Goal: Transaction & Acquisition: Download file/media

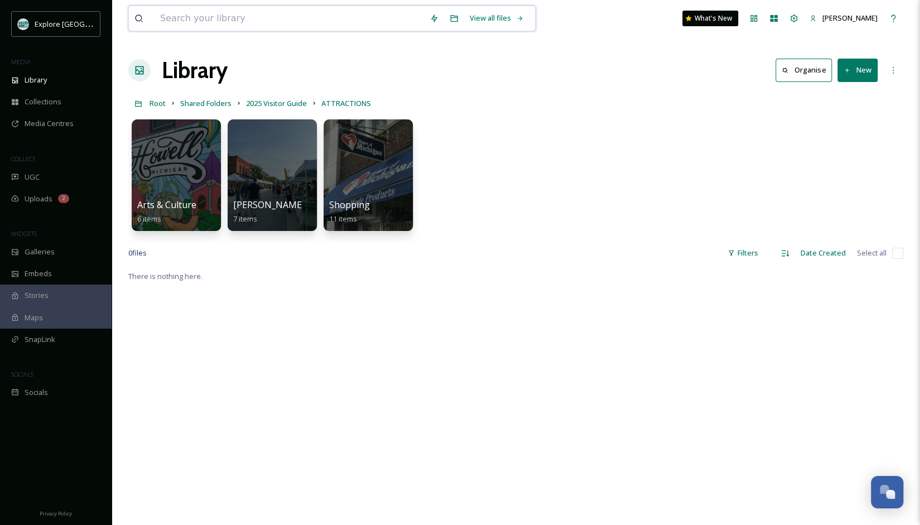
click at [231, 14] on input at bounding box center [289, 18] width 269 height 25
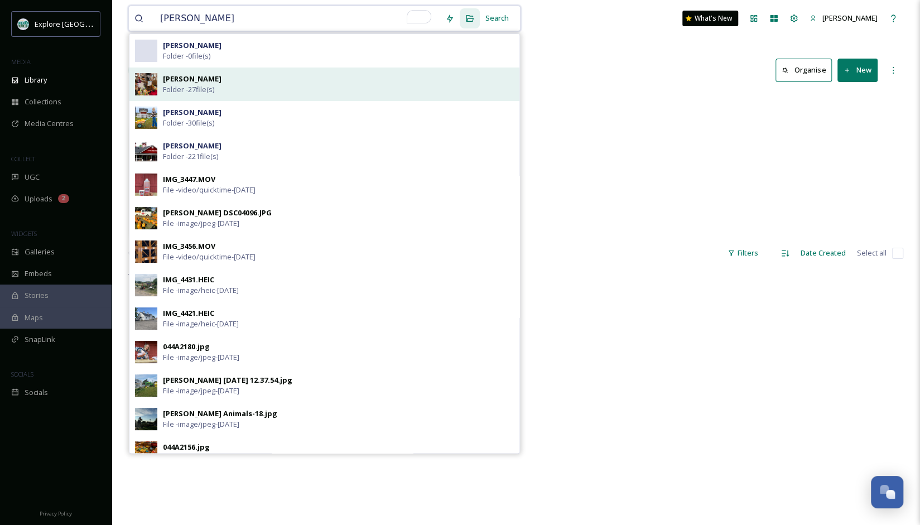
type input "[PERSON_NAME]"
click at [233, 78] on div "[PERSON_NAME] Folder - 27 file(s)" at bounding box center [338, 84] width 351 height 21
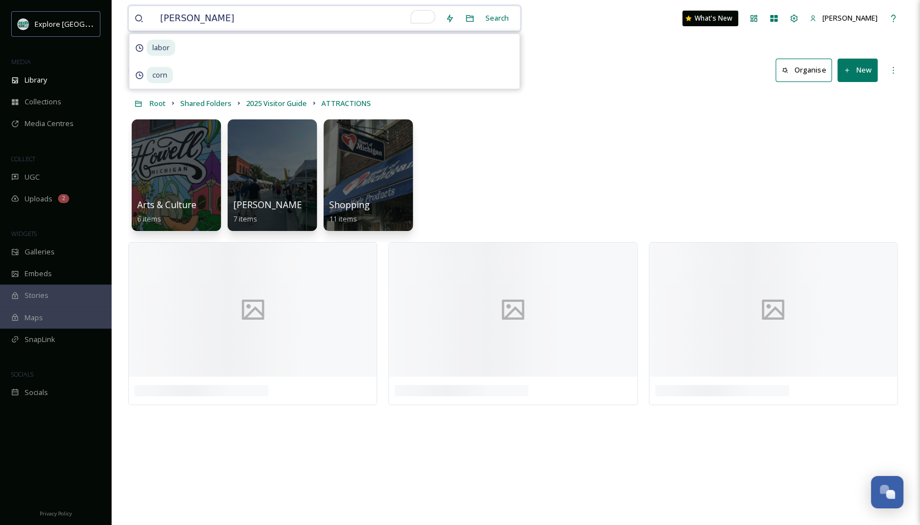
click at [234, 18] on input "[PERSON_NAME]" at bounding box center [297, 18] width 285 height 25
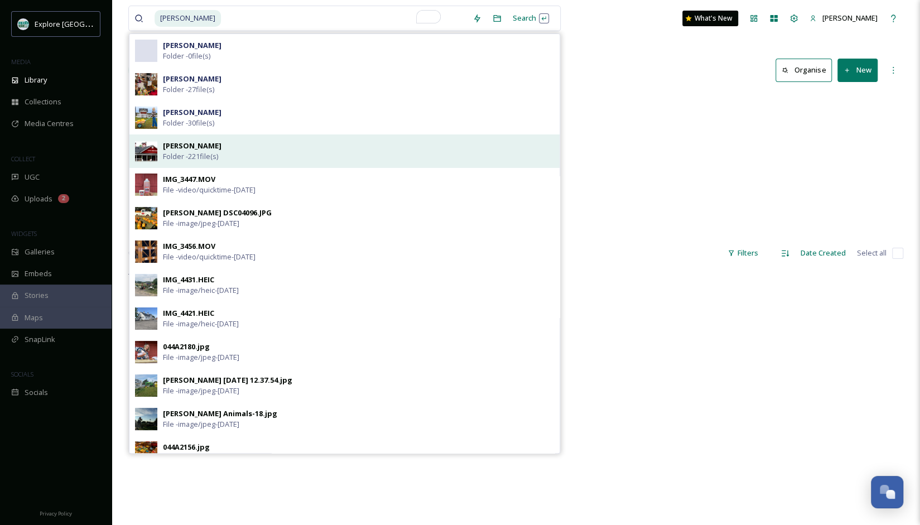
click at [203, 151] on span "Folder - 221 file(s)" at bounding box center [190, 156] width 55 height 11
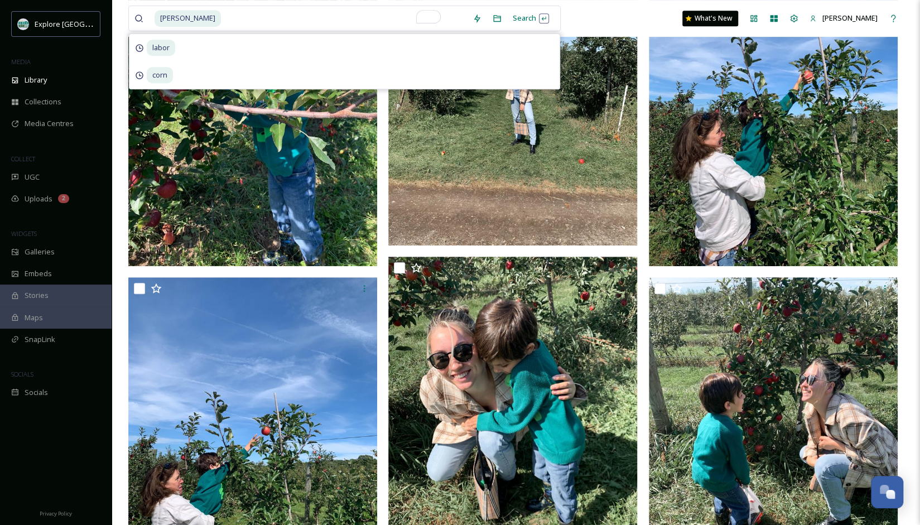
scroll to position [336, 0]
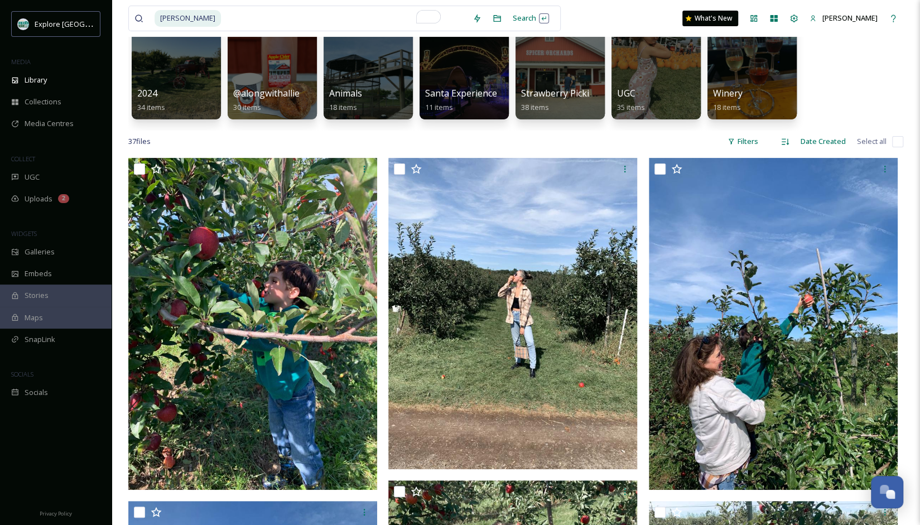
scroll to position [0, 0]
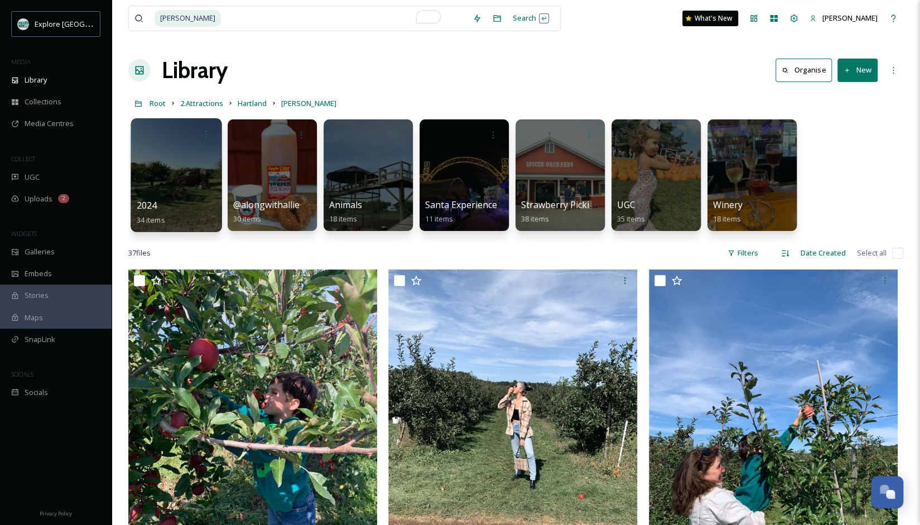
click at [178, 187] on div at bounding box center [176, 175] width 91 height 114
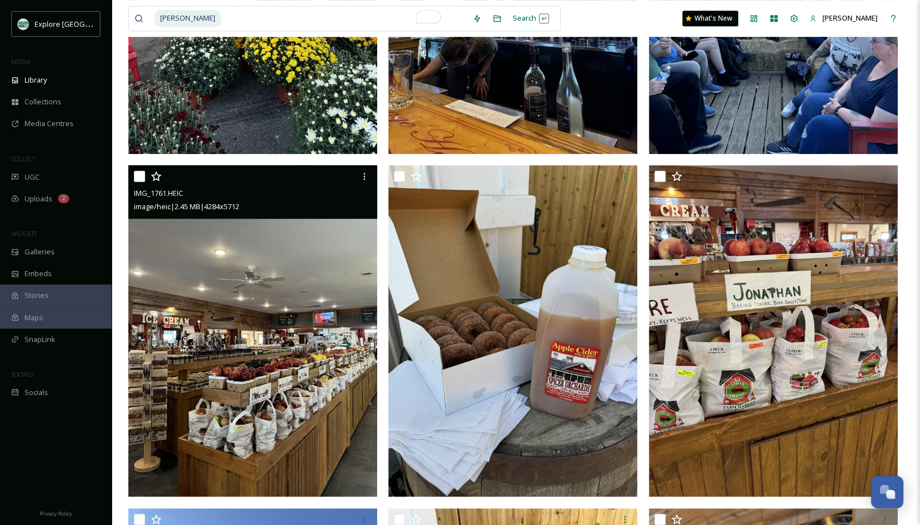
scroll to position [446, 0]
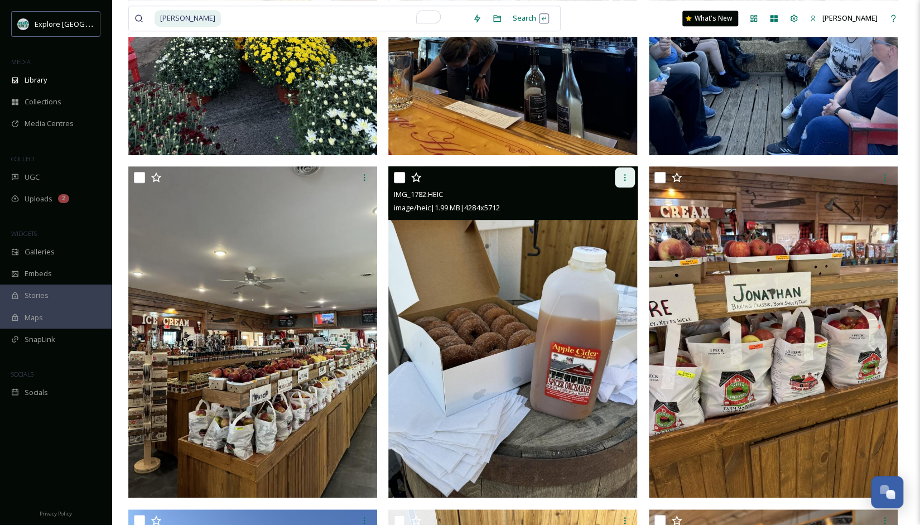
click at [629, 180] on icon at bounding box center [624, 177] width 9 height 9
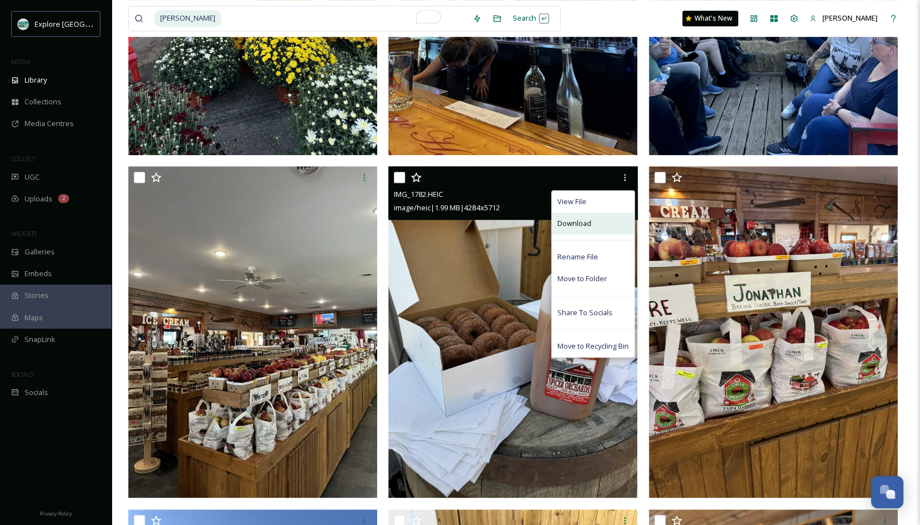
click at [599, 223] on div "Download" at bounding box center [593, 224] width 83 height 22
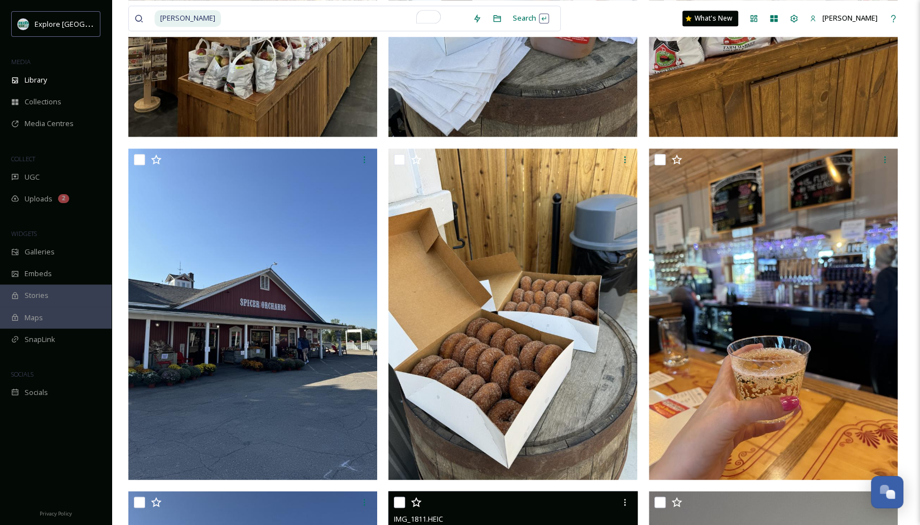
scroll to position [807, 0]
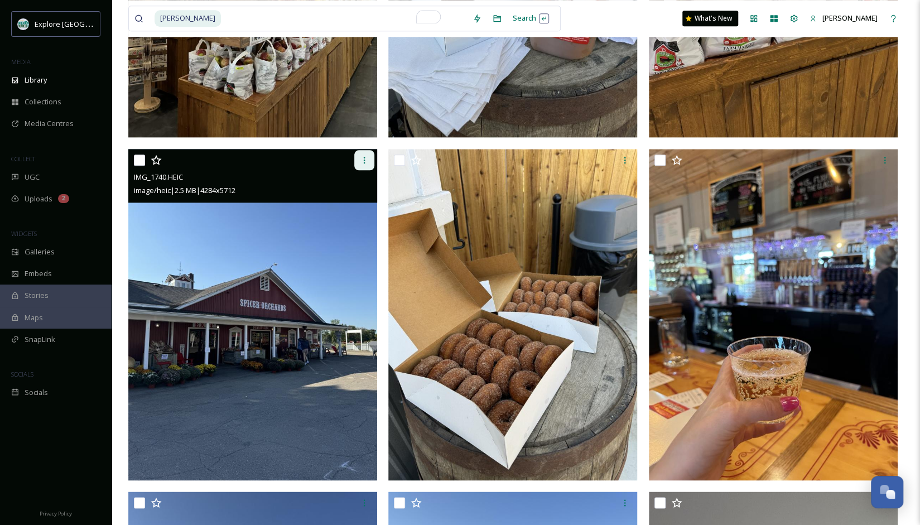
click at [362, 160] on icon at bounding box center [364, 160] width 9 height 9
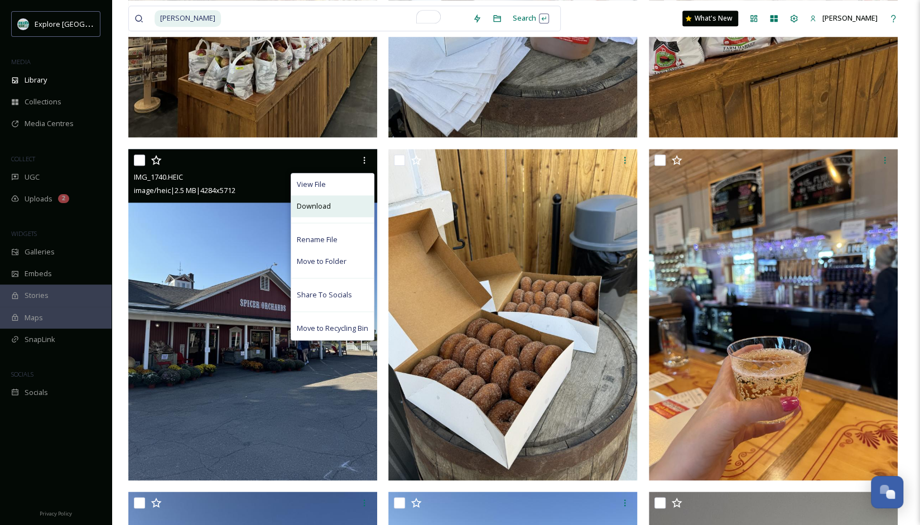
click at [350, 210] on div "Download" at bounding box center [332, 206] width 83 height 22
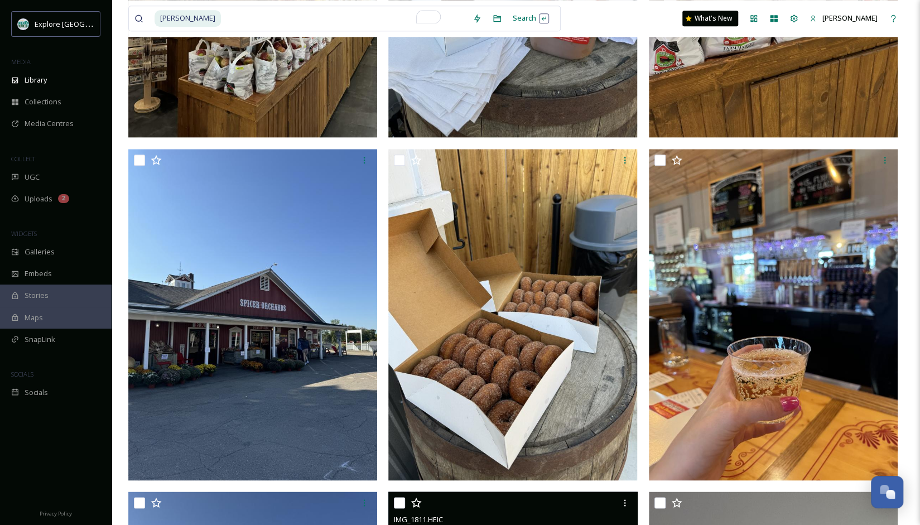
click at [477, 524] on div "IMG_1811.HEIC" at bounding box center [514, 519] width 240 height 13
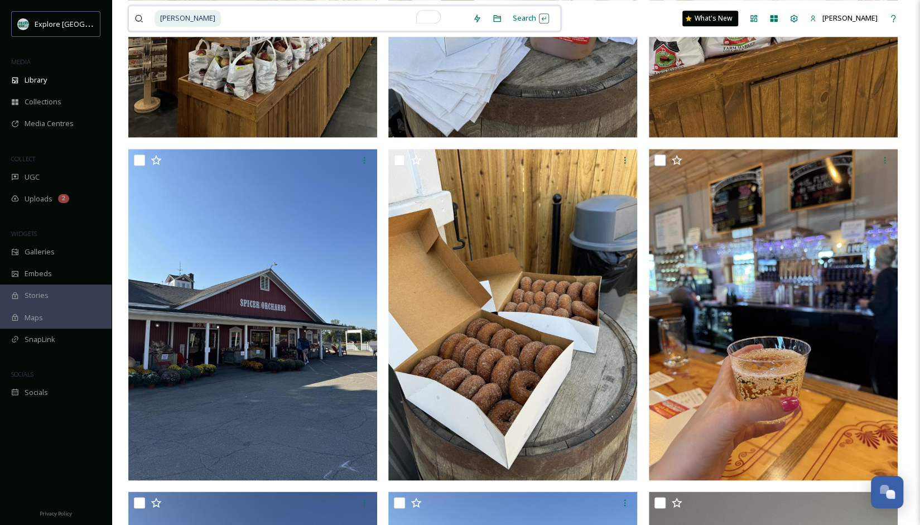
click at [297, 6] on input "To enrich screen reader interactions, please activate Accessibility in Grammarl…" at bounding box center [344, 18] width 245 height 25
type input "s"
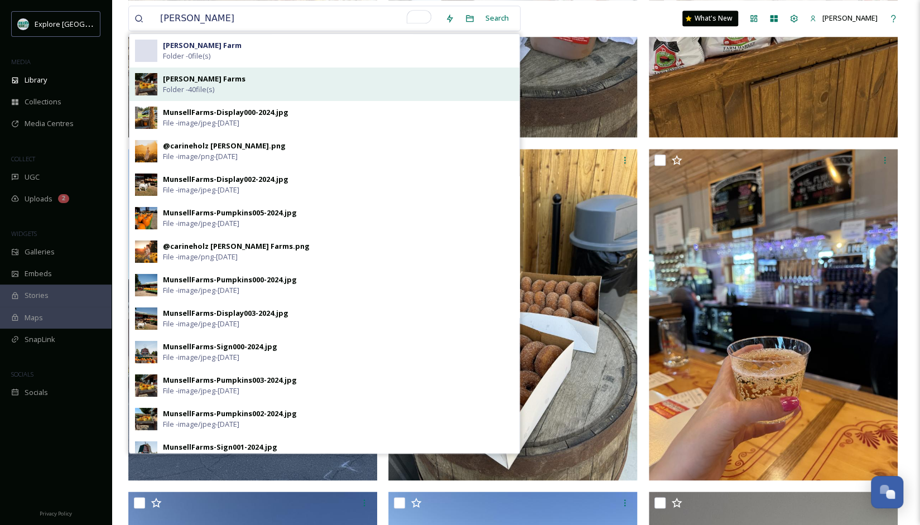
click at [264, 84] on div "[PERSON_NAME] Farms Folder - 40 file(s)" at bounding box center [338, 84] width 351 height 21
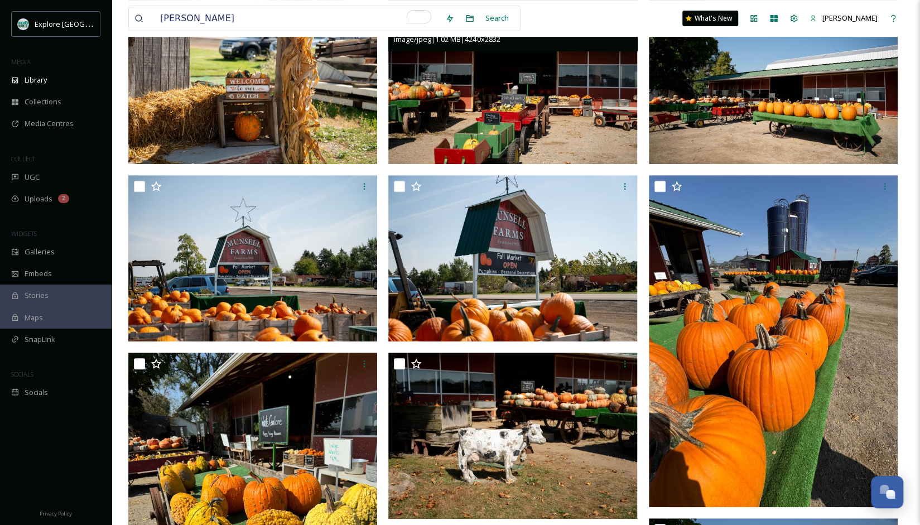
scroll to position [296, 0]
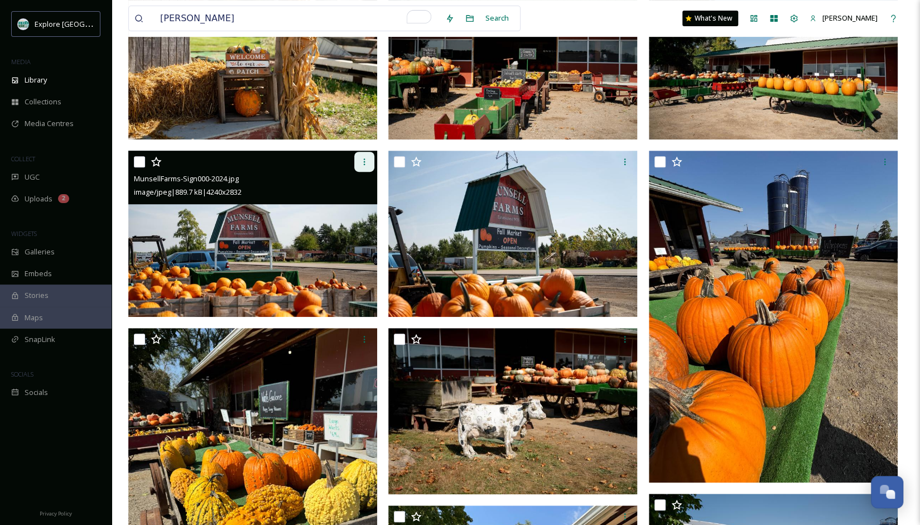
click at [357, 160] on div at bounding box center [364, 162] width 20 height 20
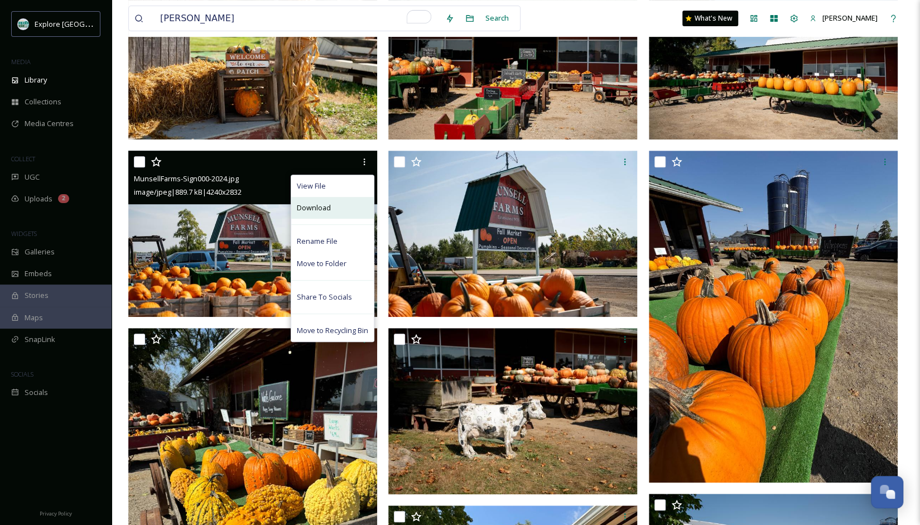
click at [350, 205] on div "Download" at bounding box center [332, 208] width 83 height 22
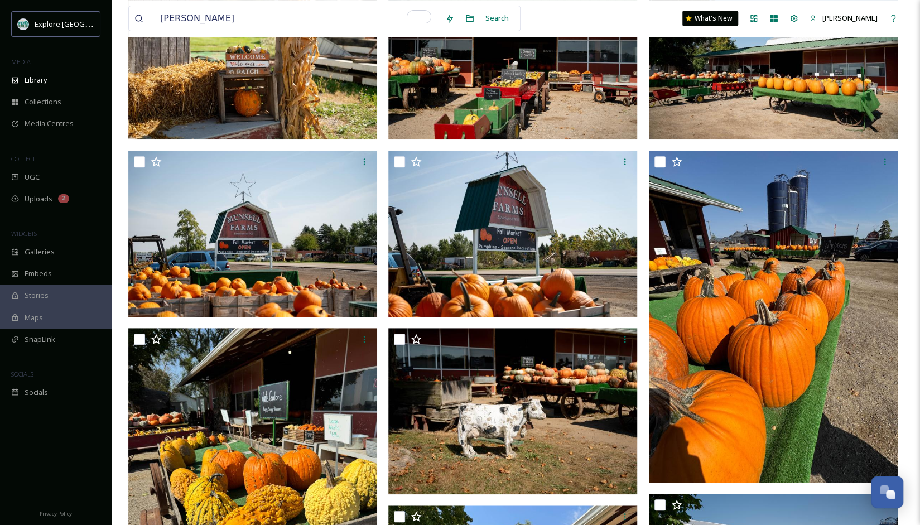
click at [353, 31] on div "[PERSON_NAME] Search What's New [PERSON_NAME]" at bounding box center [515, 18] width 775 height 37
click at [344, 22] on input "[PERSON_NAME]" at bounding box center [297, 18] width 285 height 25
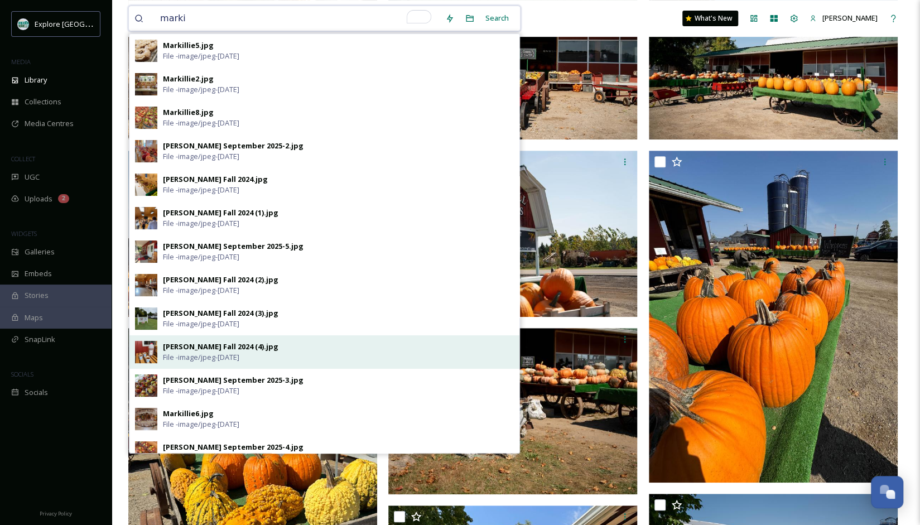
type input "marki"
click at [279, 349] on div "[PERSON_NAME] Fall 2024 (4).jpg File - image/jpeg - [DATE]" at bounding box center [338, 351] width 351 height 21
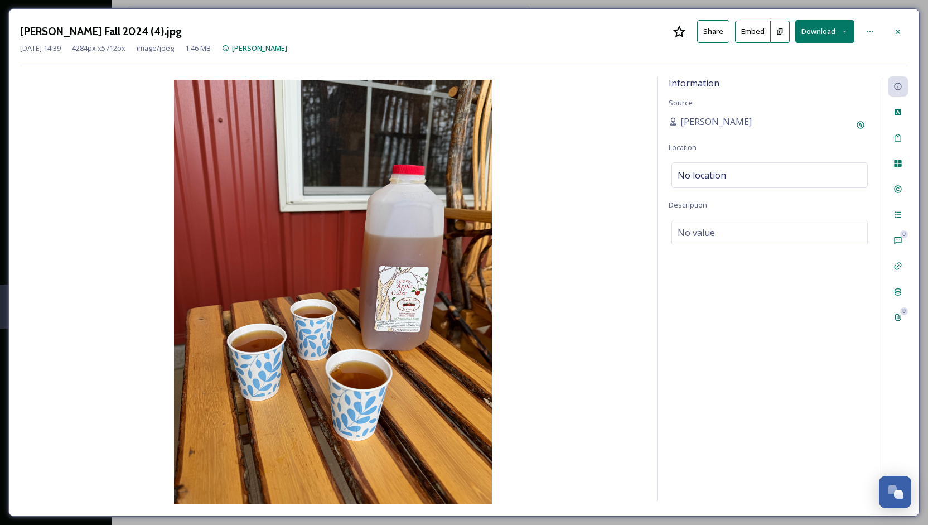
click at [809, 31] on button "Download" at bounding box center [824, 31] width 59 height 23
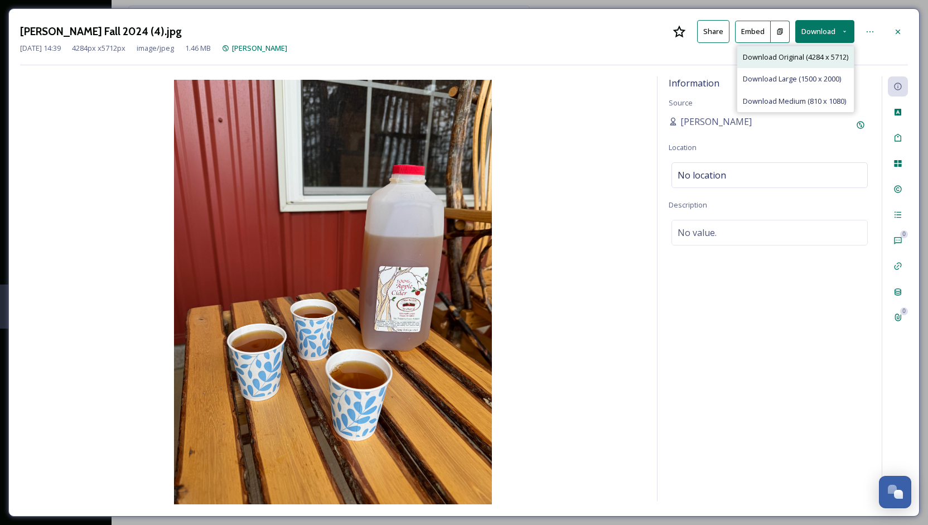
click at [788, 58] on span "Download Original (4284 x 5712)" at bounding box center [795, 57] width 105 height 11
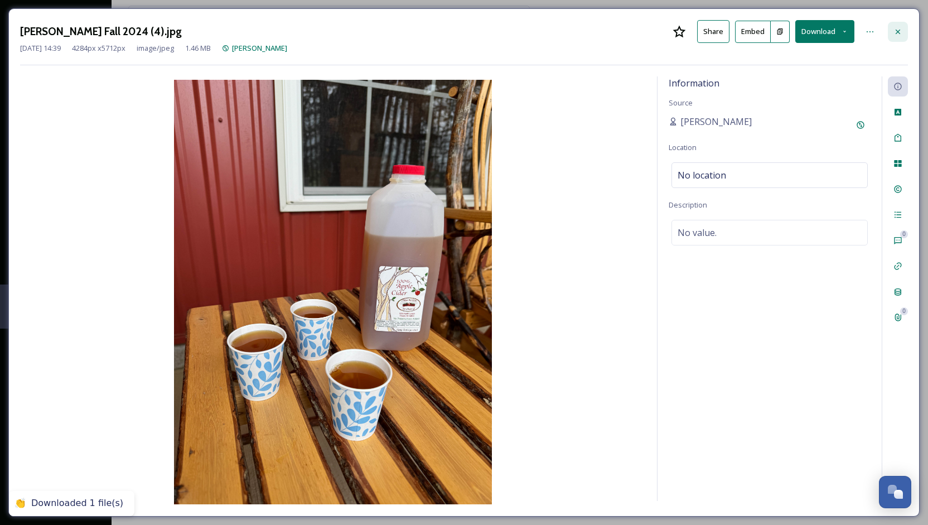
click at [901, 30] on icon at bounding box center [898, 31] width 9 height 9
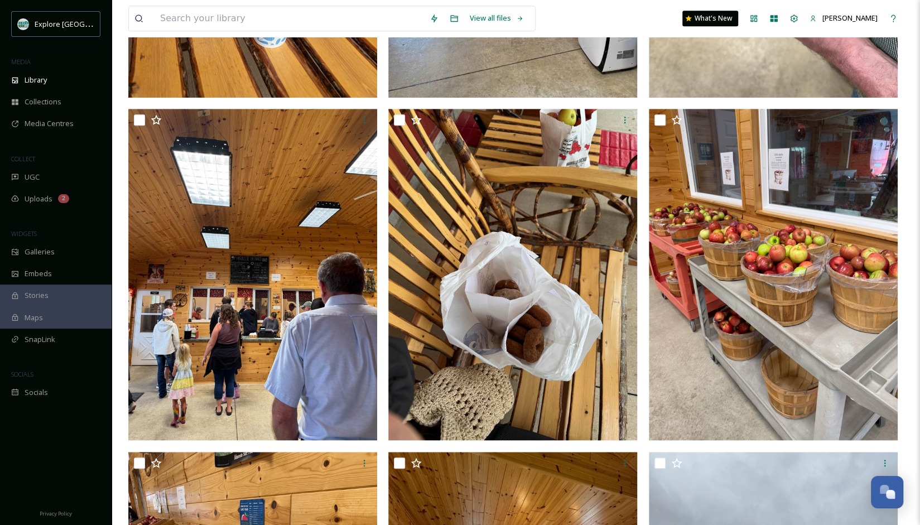
scroll to position [505, 0]
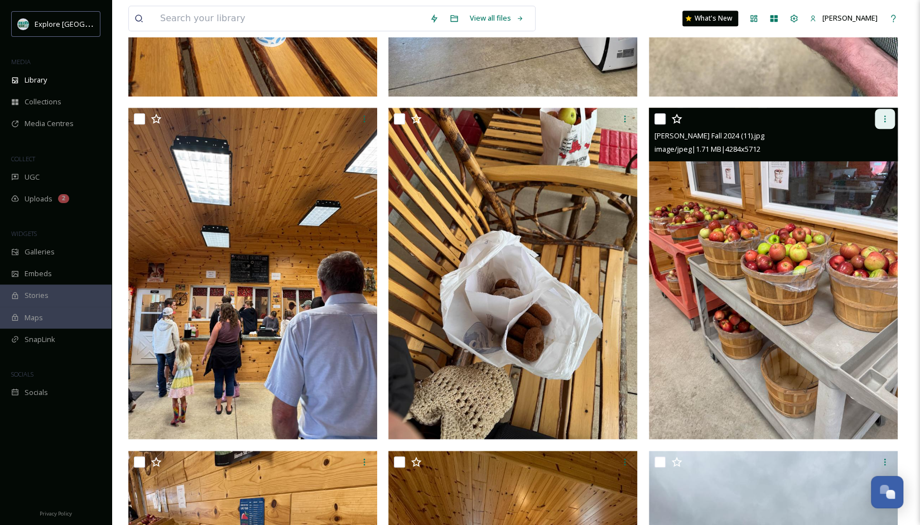
click at [889, 119] on div at bounding box center [885, 119] width 20 height 20
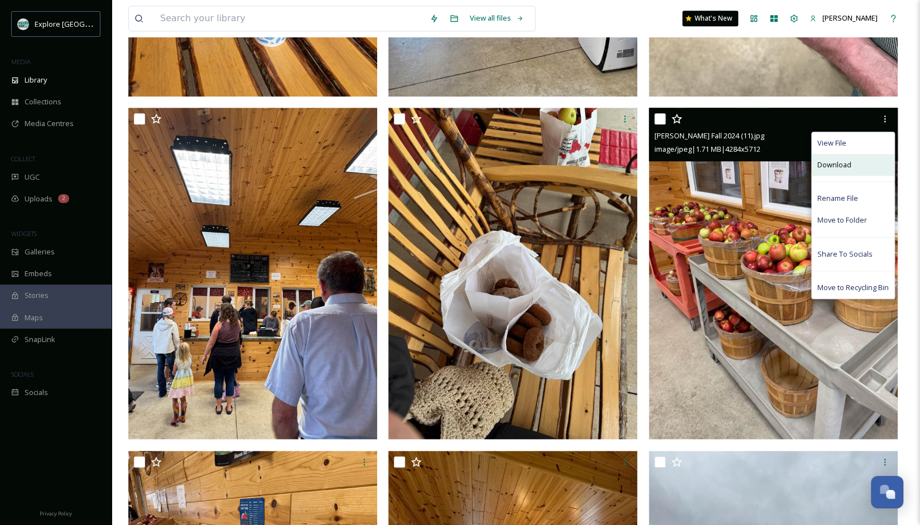
click at [849, 170] on div "Download" at bounding box center [853, 165] width 83 height 22
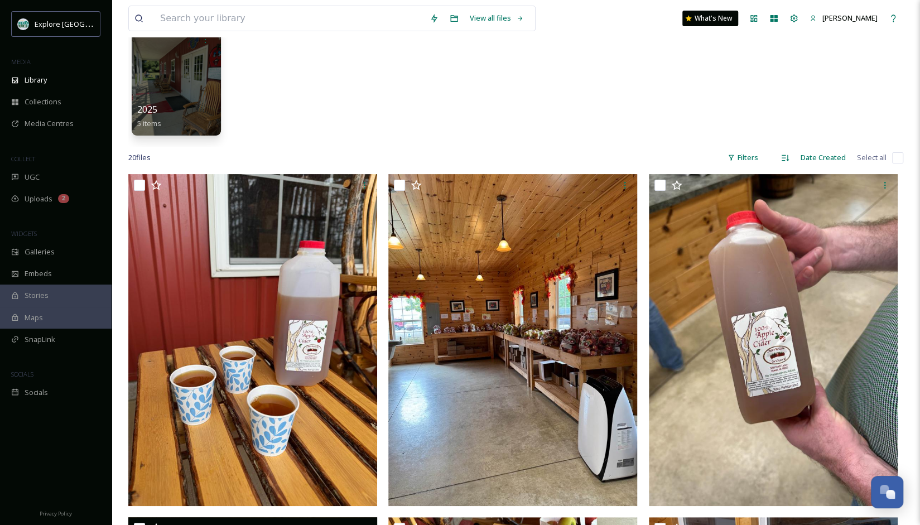
scroll to position [0, 0]
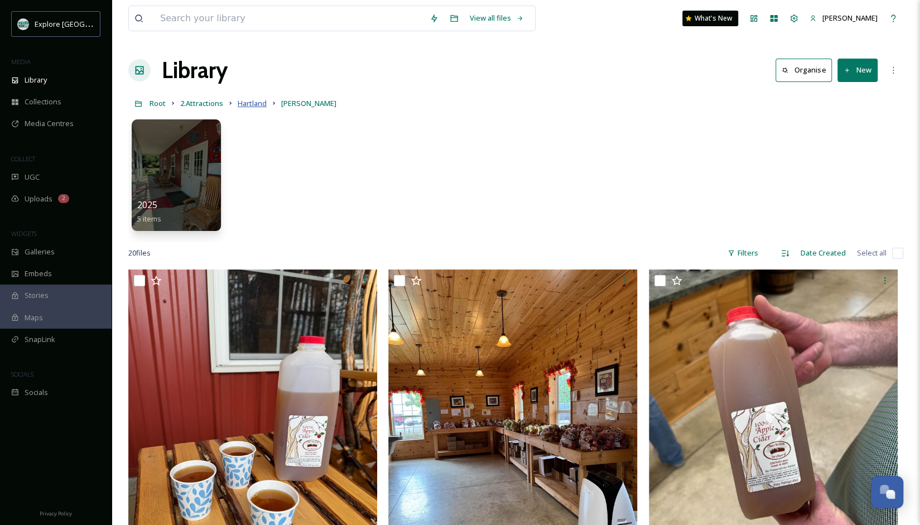
click at [250, 104] on span "Hartland" at bounding box center [252, 103] width 29 height 10
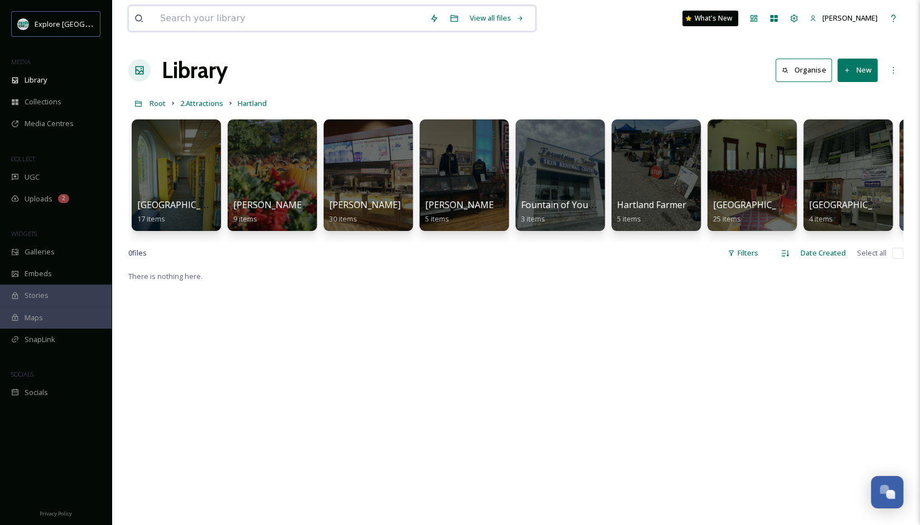
click at [386, 10] on input at bounding box center [289, 18] width 269 height 25
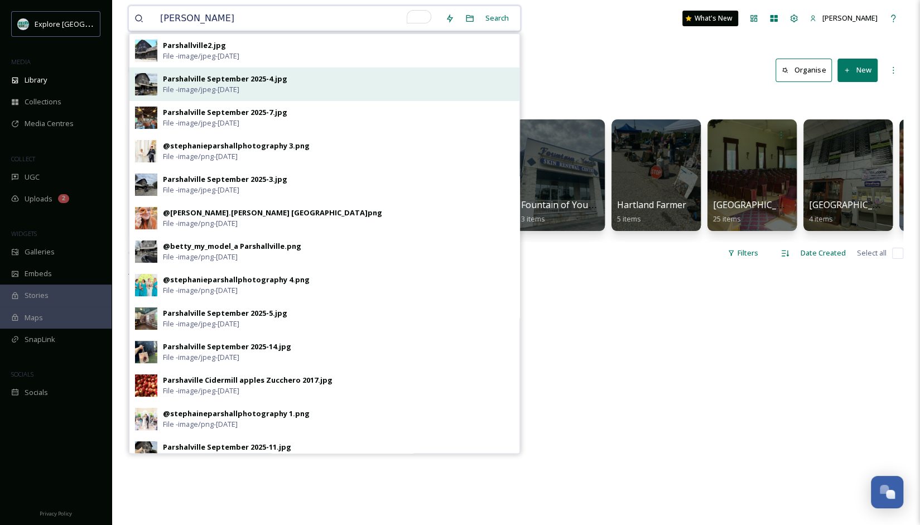
type input "[PERSON_NAME]"
click at [293, 75] on div "Parshalville September 2025-4.jpg File - image/jpeg - [DATE]" at bounding box center [338, 84] width 351 height 21
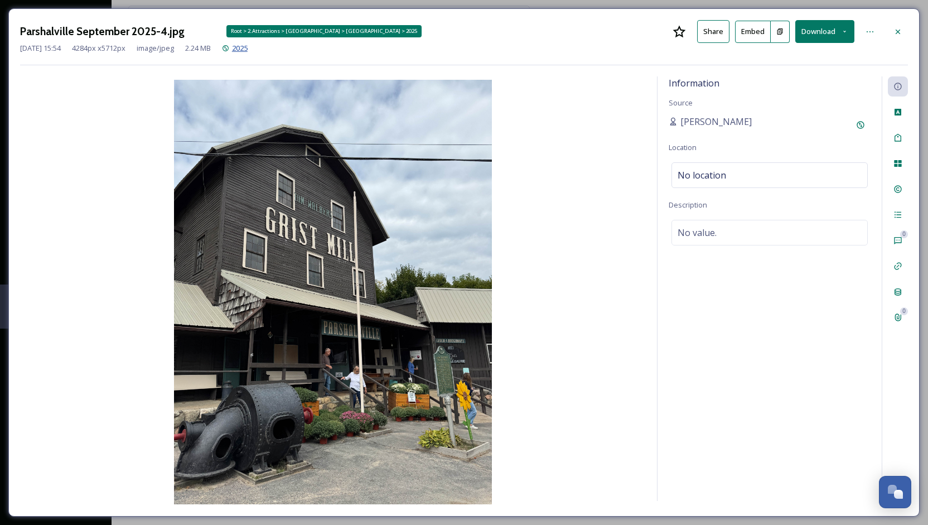
click at [248, 50] on span "2025" at bounding box center [240, 48] width 16 height 10
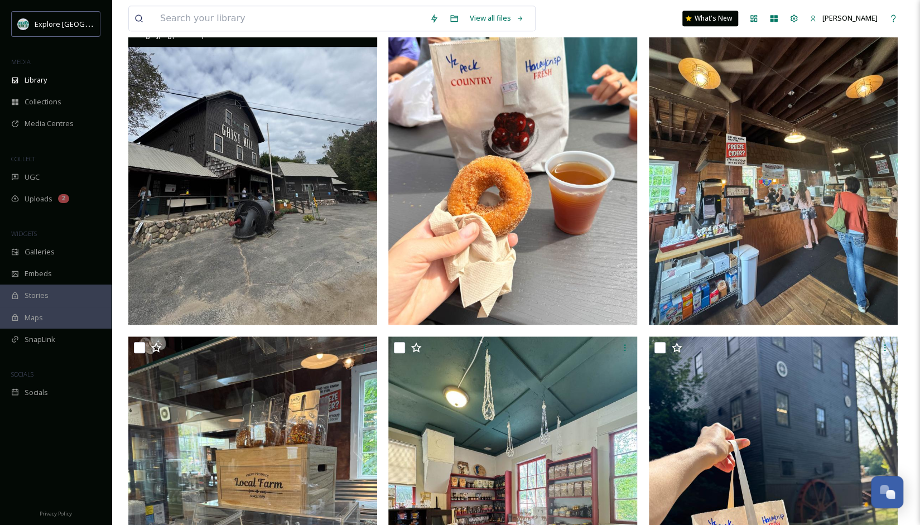
scroll to position [319, 0]
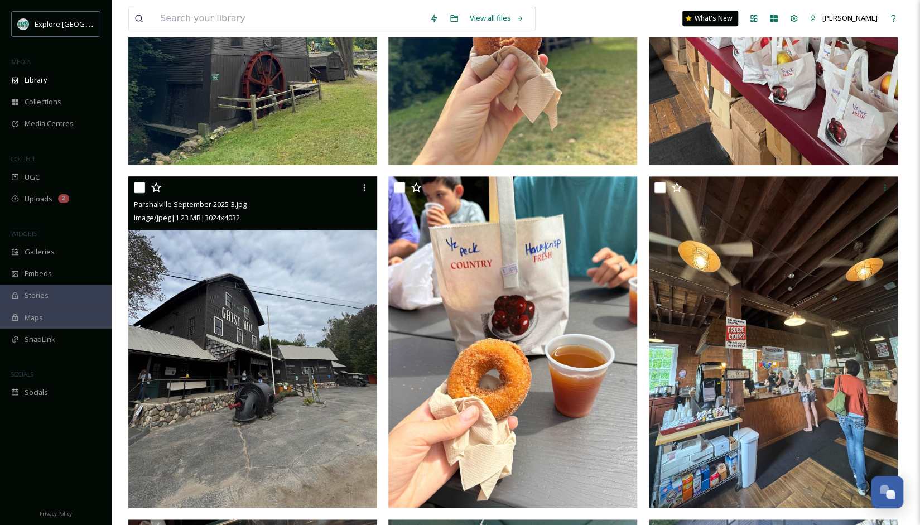
click at [376, 182] on div "Parshalville September 2025-3.jpg image/jpeg | 1.23 MB | 3024 x 4032" at bounding box center [252, 203] width 249 height 54
click at [364, 186] on icon at bounding box center [364, 187] width 9 height 9
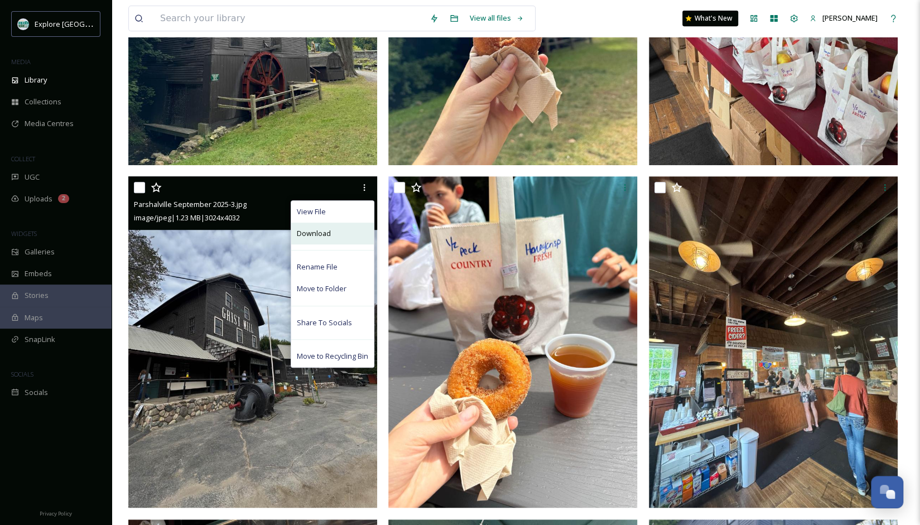
click at [329, 235] on span "Download" at bounding box center [314, 233] width 34 height 11
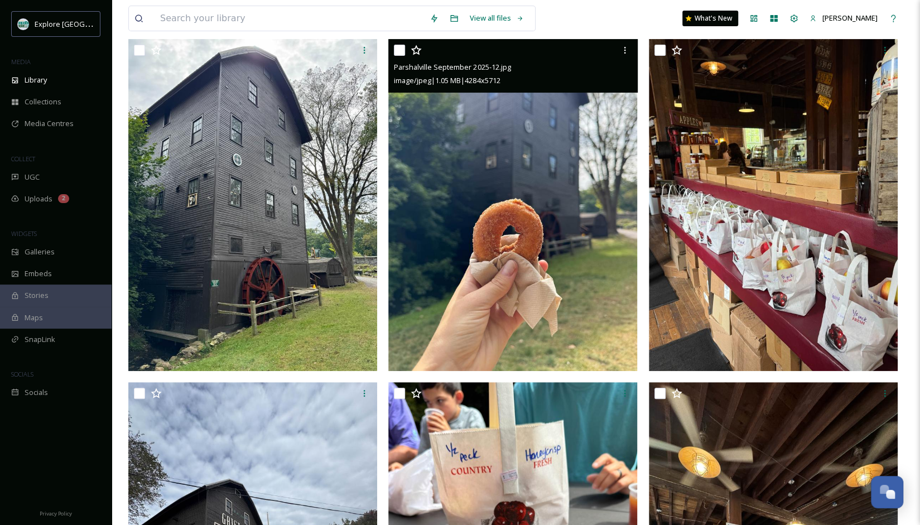
scroll to position [0, 0]
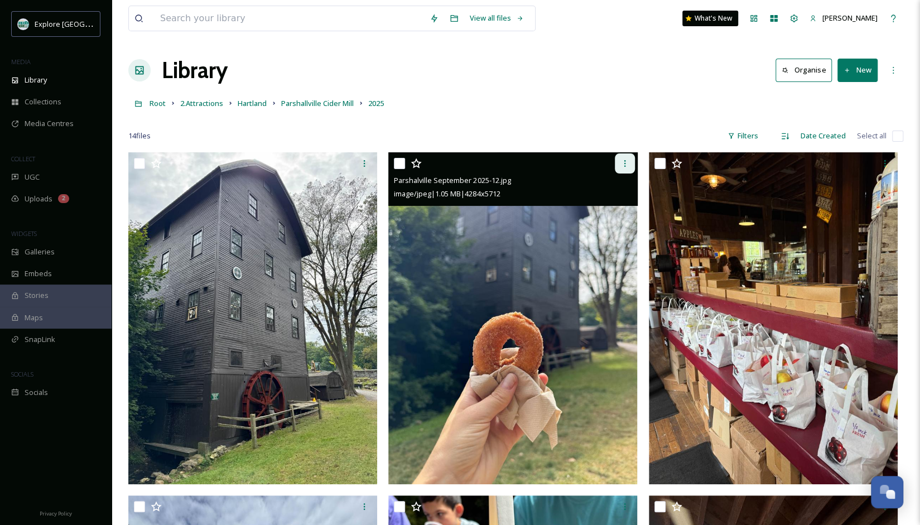
click at [620, 164] on icon at bounding box center [624, 163] width 9 height 9
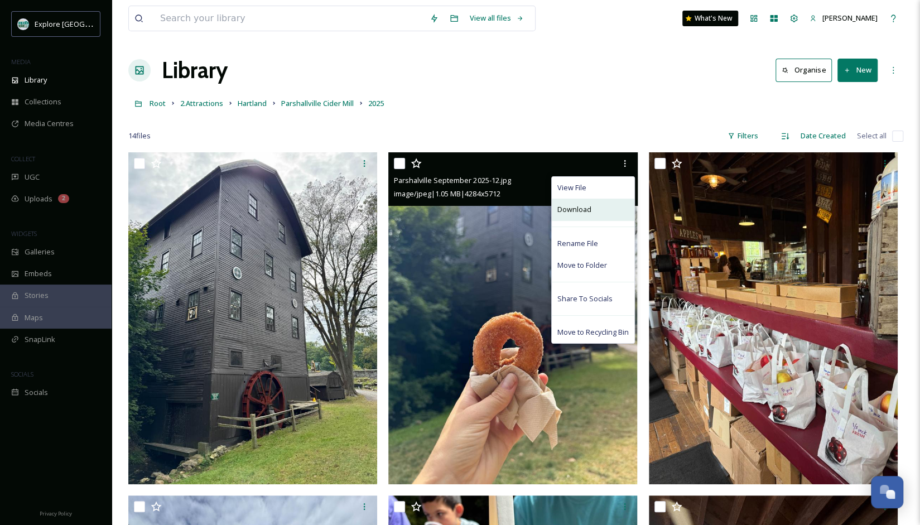
click at [605, 209] on div "Download" at bounding box center [593, 210] width 83 height 22
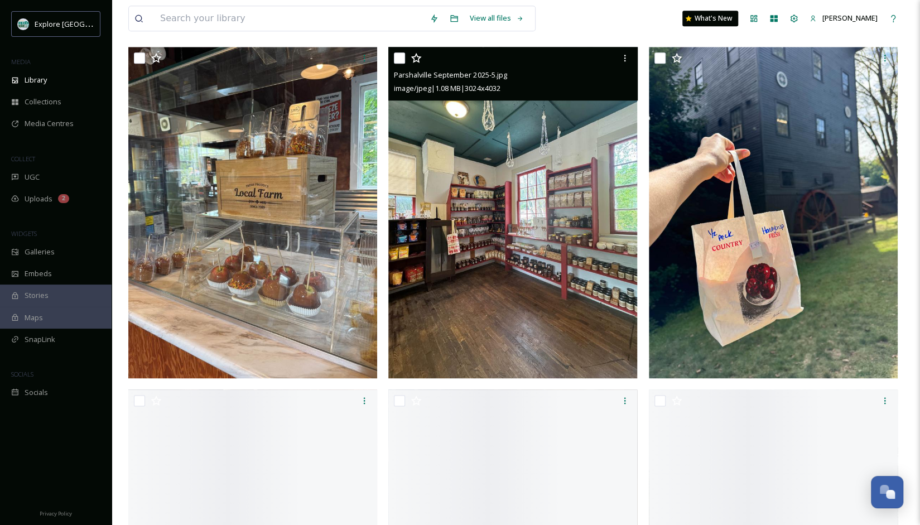
scroll to position [792, 0]
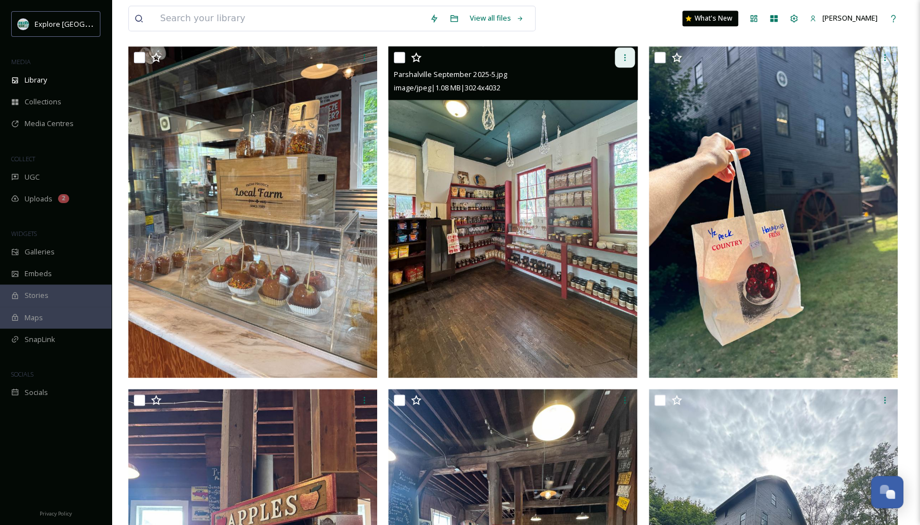
click at [624, 61] on div at bounding box center [625, 57] width 20 height 20
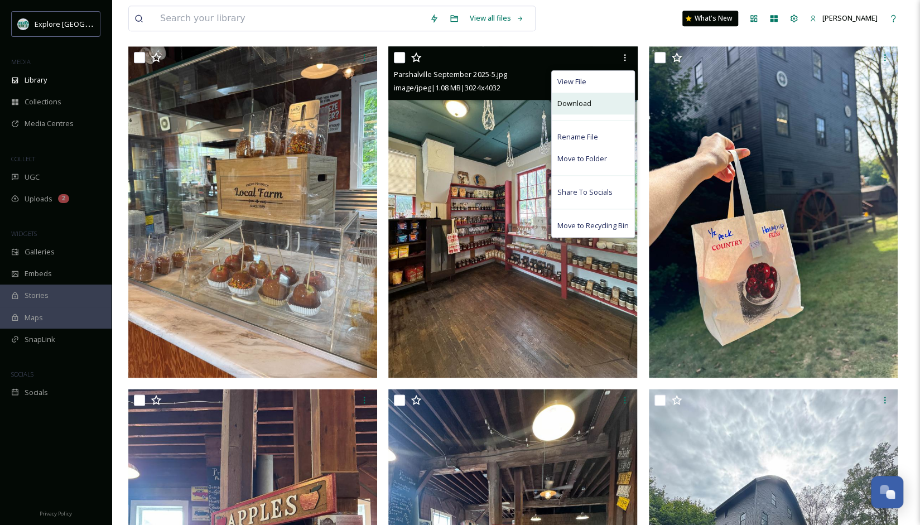
click at [598, 104] on div "Download" at bounding box center [593, 104] width 83 height 22
